Goal: Task Accomplishment & Management: Complete application form

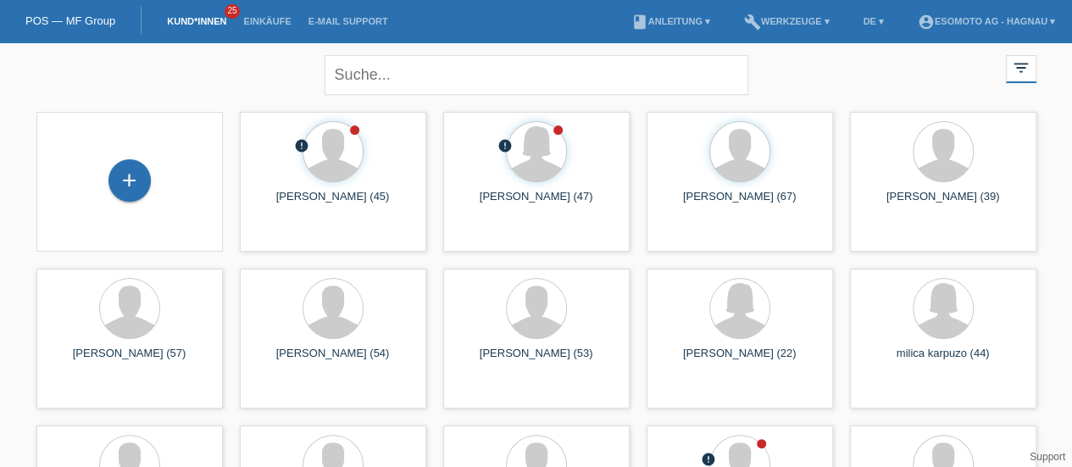
click at [103, 183] on div "+" at bounding box center [129, 181] width 159 height 45
click at [122, 184] on div "+" at bounding box center [129, 180] width 41 height 29
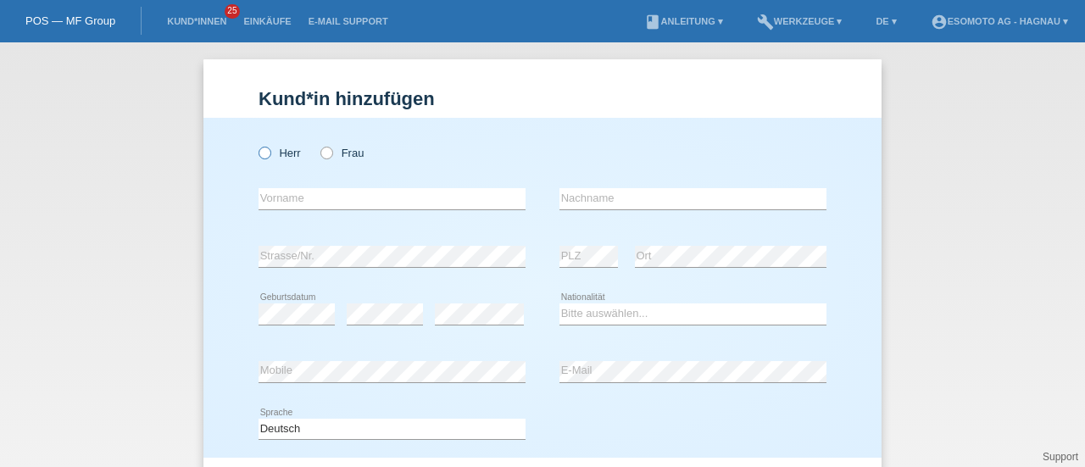
click at [256, 144] on icon at bounding box center [256, 144] width 0 height 0
click at [259, 148] on input "Herr" at bounding box center [264, 152] width 11 height 11
radio input "true"
click at [346, 195] on input "text" at bounding box center [392, 198] width 267 height 21
type input "Santino"
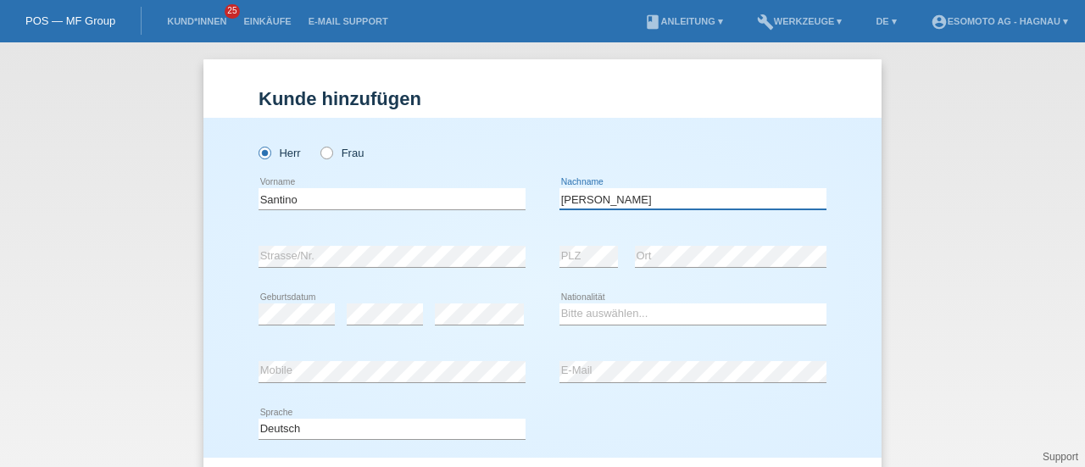
type input "Rodriquez"
select select "CH"
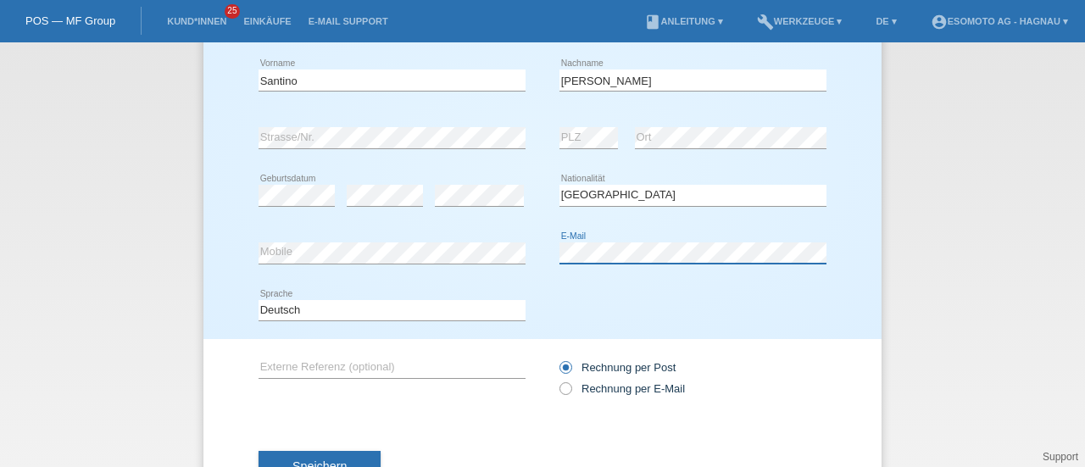
scroll to position [183, 0]
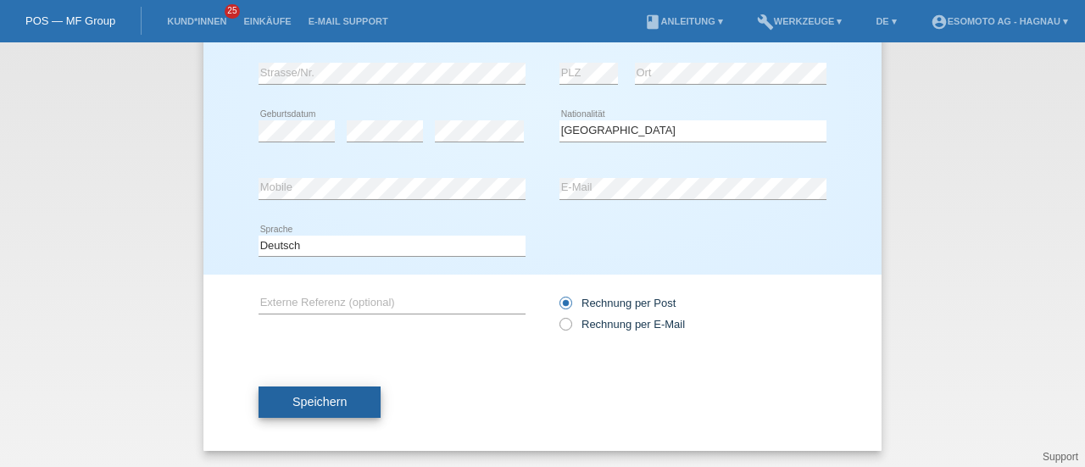
click at [363, 408] on button "Speichern" at bounding box center [320, 402] width 122 height 32
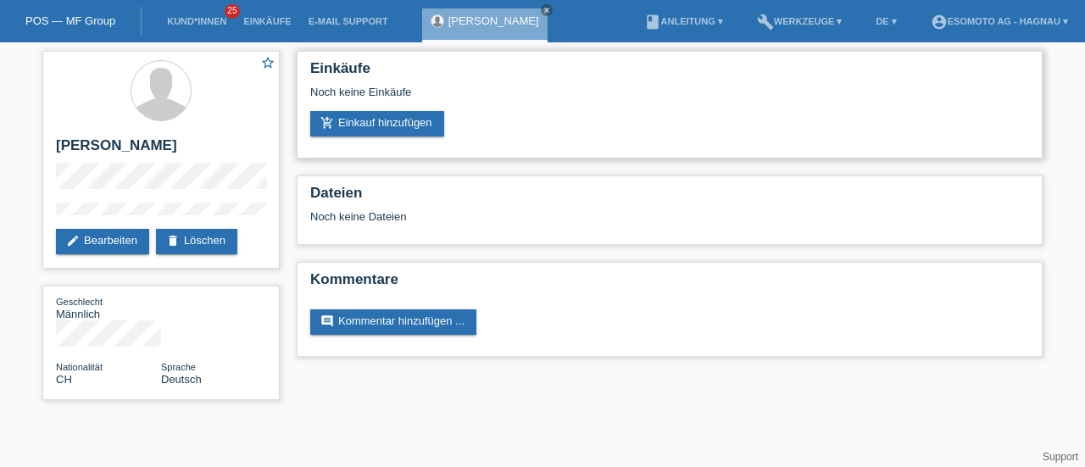
click at [384, 109] on div "Noch keine Einkäufe" at bounding box center [669, 98] width 719 height 25
click at [382, 110] on div "Noch keine Einkäufe" at bounding box center [669, 98] width 719 height 25
click at [375, 120] on link "add_shopping_cart Einkauf hinzufügen" at bounding box center [377, 123] width 134 height 25
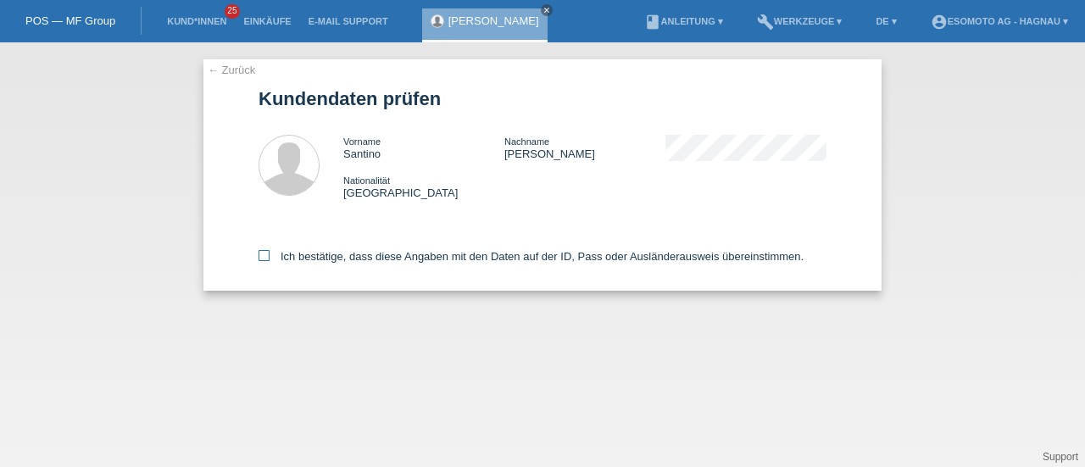
click at [266, 255] on icon at bounding box center [264, 255] width 11 height 11
click at [266, 255] on input "Ich bestätige, dass diese Angaben mit den Daten auf der ID, Pass oder Ausländer…" at bounding box center [264, 255] width 11 height 11
checkbox input "true"
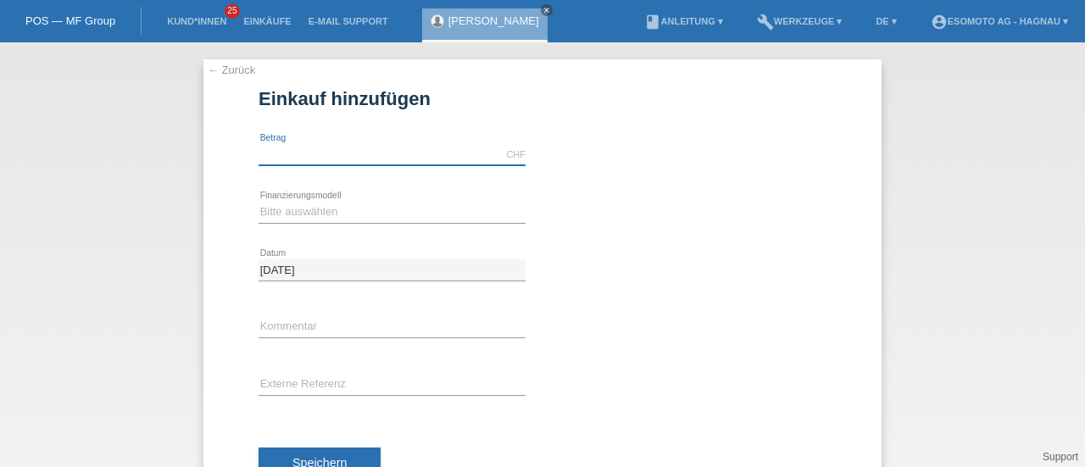
click at [358, 155] on input "text" at bounding box center [392, 154] width 267 height 21
type input "2790.00"
click at [286, 216] on select "Bitte auswählen Fixe Raten Kauf auf Rechnung mit Teilzahlungsoption" at bounding box center [392, 212] width 267 height 20
select select "69"
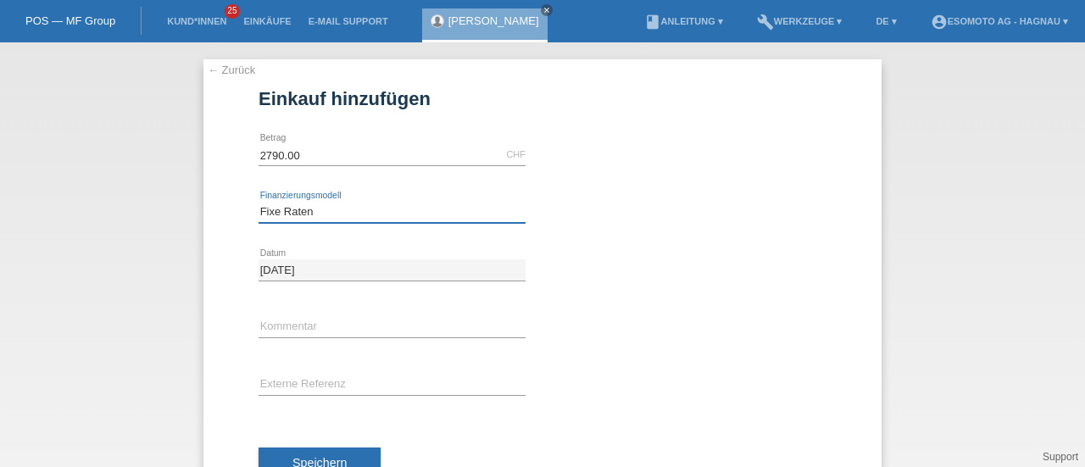
click at [259, 202] on select "Bitte auswählen Fixe Raten Kauf auf Rechnung mit Teilzahlungsoption" at bounding box center [392, 212] width 267 height 20
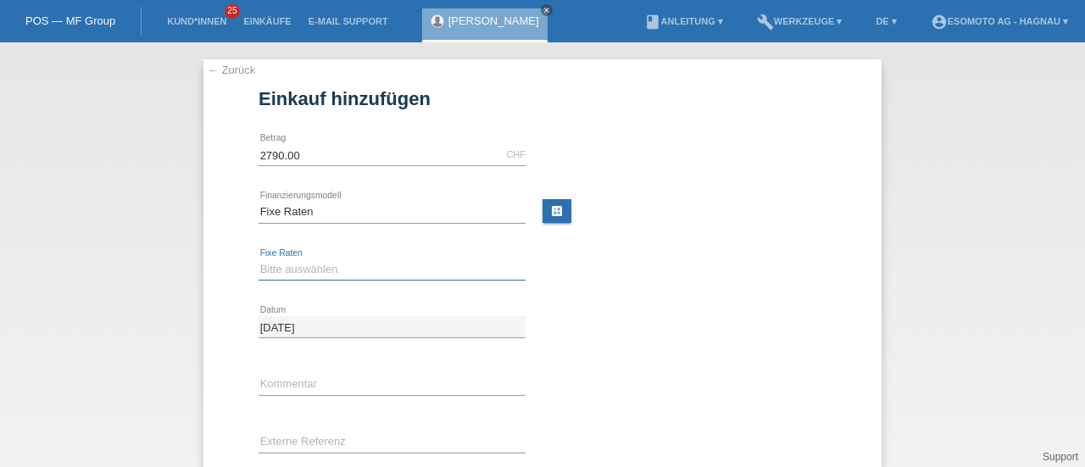
click at [286, 264] on select "Bitte auswählen 12 Raten 24 Raten 36 Raten 48 Raten" at bounding box center [392, 269] width 267 height 20
select select "140"
click at [259, 259] on select "Bitte auswählen 12 Raten 24 Raten 36 Raten 48 Raten" at bounding box center [392, 269] width 267 height 20
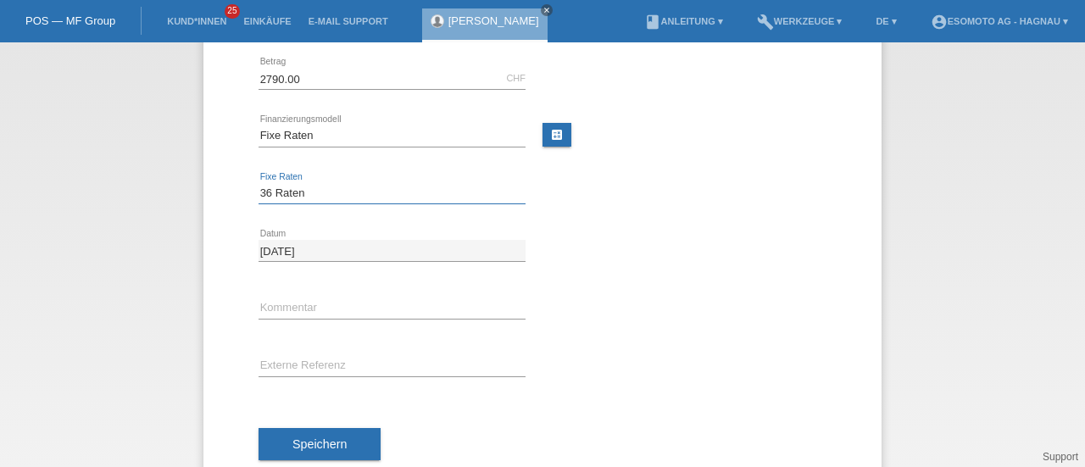
scroll to position [117, 0]
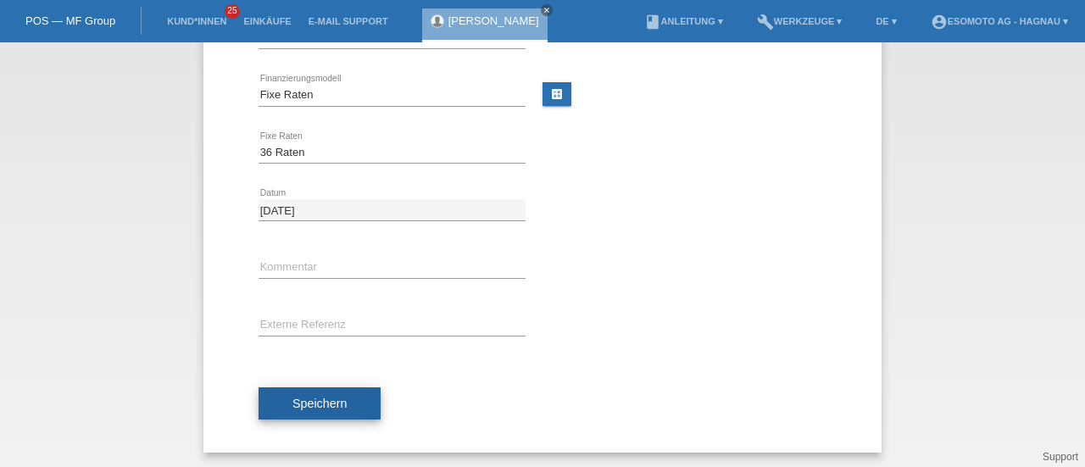
click at [344, 399] on button "Speichern" at bounding box center [320, 403] width 122 height 32
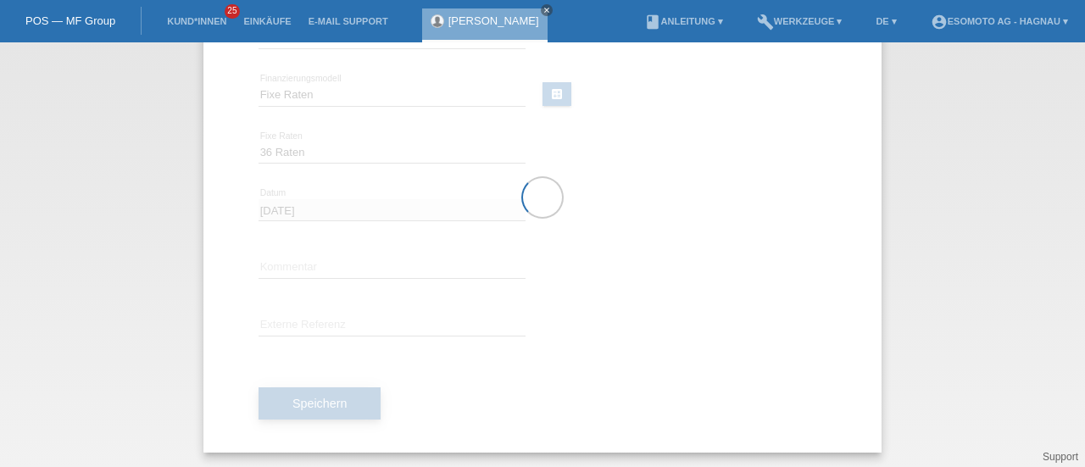
scroll to position [0, 0]
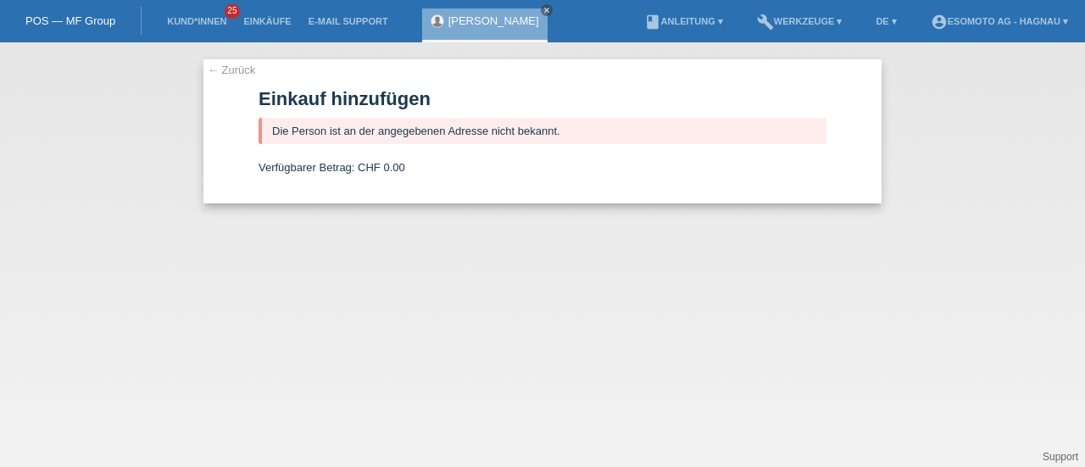
click at [49, 30] on div "POS — MF Group" at bounding box center [71, 21] width 142 height 28
click at [86, 26] on link "POS — MF Group" at bounding box center [70, 20] width 90 height 13
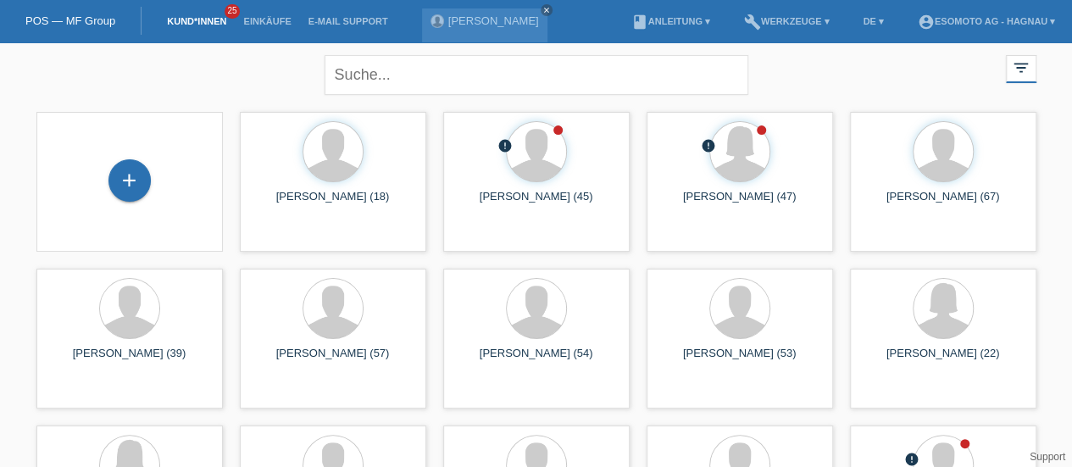
click at [225, 35] on li "Kund*innen 25" at bounding box center [196, 21] width 76 height 43
click at [1005, 24] on link "account_circle Esomoto AG - Hagnau ▾" at bounding box center [986, 21] width 154 height 10
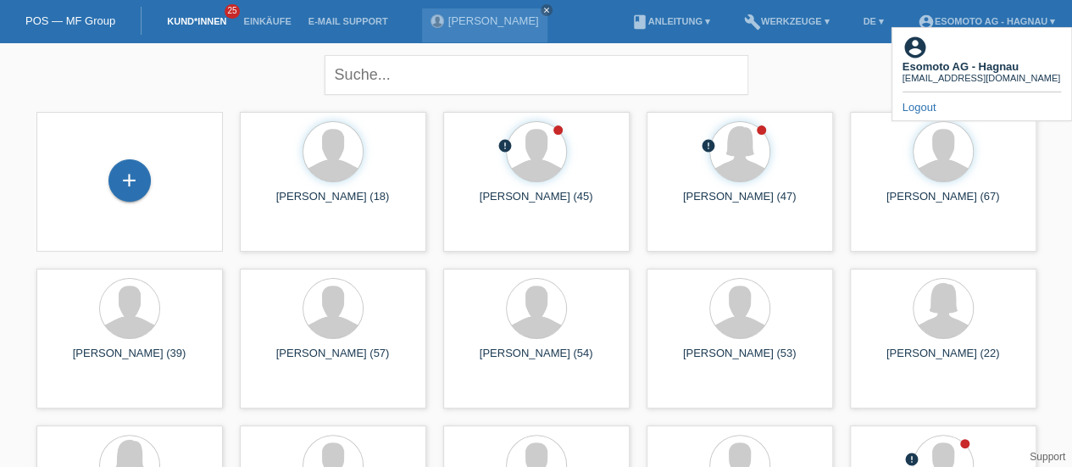
click at [919, 101] on link "Logout" at bounding box center [920, 107] width 34 height 13
